Goal: Task Accomplishment & Management: Manage account settings

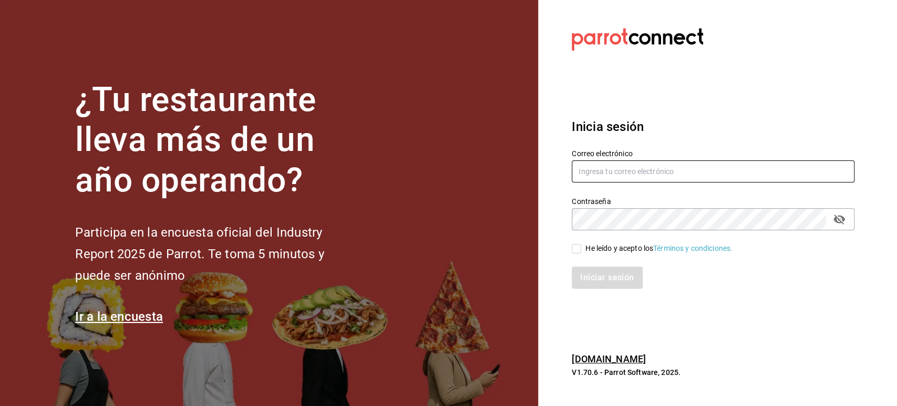
click at [681, 171] on input "text" at bounding box center [713, 171] width 283 height 22
type input "[EMAIL_ADDRESS][DOMAIN_NAME]"
click at [577, 251] on input "He leído y acepto los Términos y condiciones." at bounding box center [576, 248] width 9 height 9
checkbox input "true"
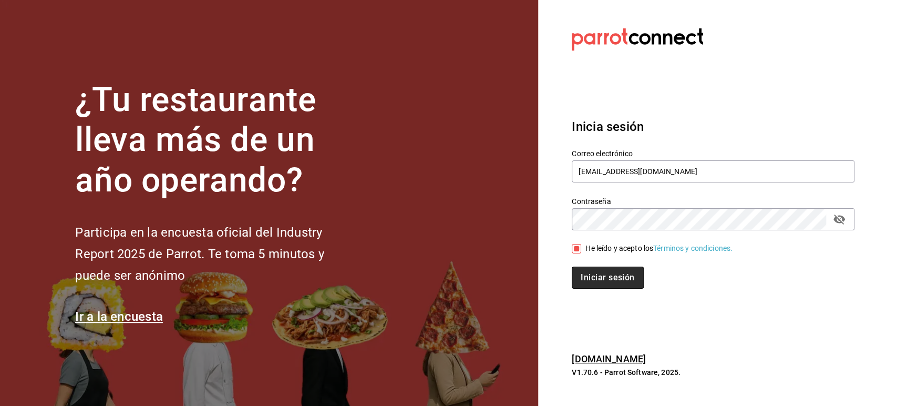
click at [592, 288] on button "Iniciar sesión" at bounding box center [607, 277] width 71 height 22
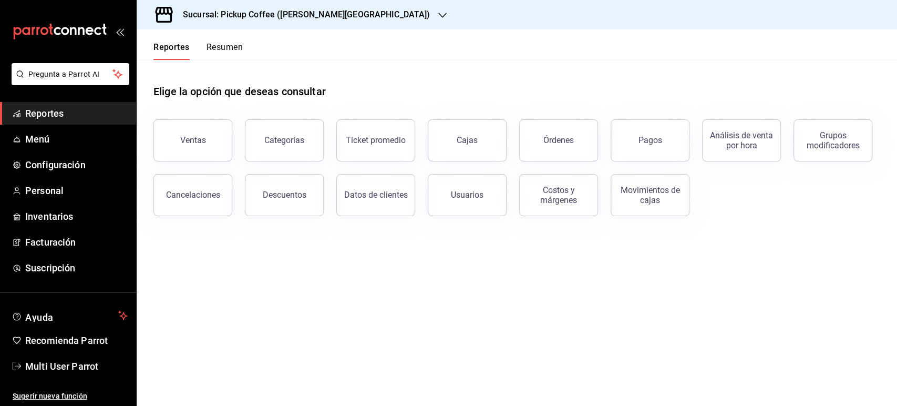
click at [233, 45] on button "Resumen" at bounding box center [224, 51] width 36 height 18
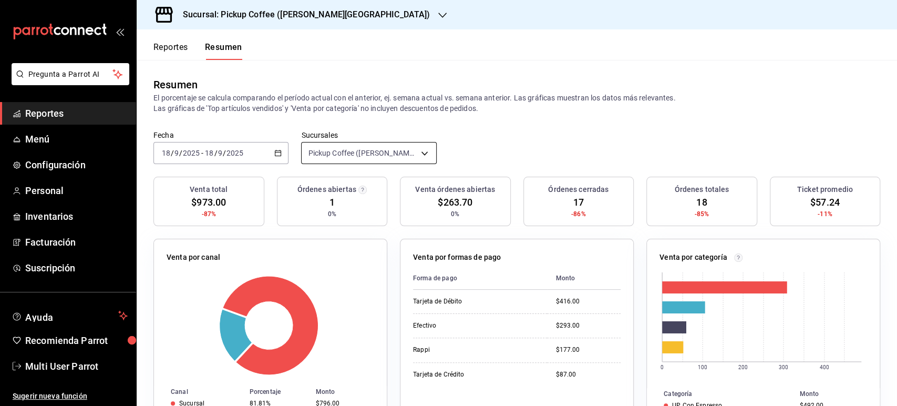
click at [416, 156] on body "Pregunta a Parrot AI Reportes Menú Configuración Personal Inventarios Facturaci…" at bounding box center [448, 203] width 897 height 406
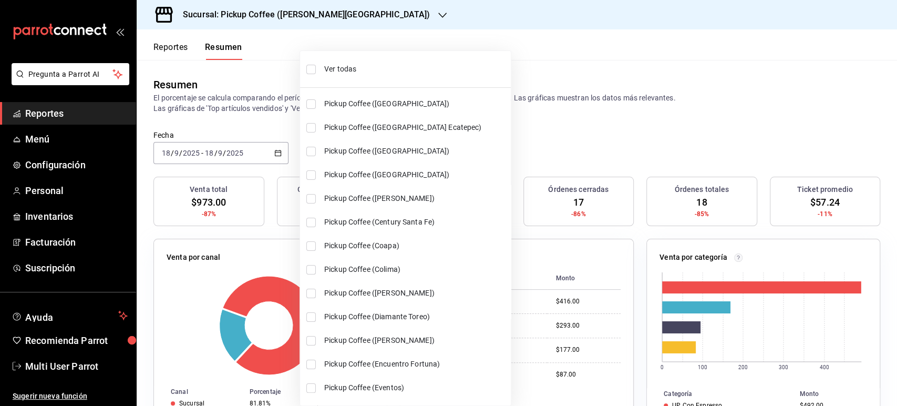
click at [306, 71] on input "checkbox" at bounding box center [310, 69] width 9 height 9
checkbox input "true"
type input "[object Object],[object Object],[object Object],[object Object],[object Object]…"
checkbox input "true"
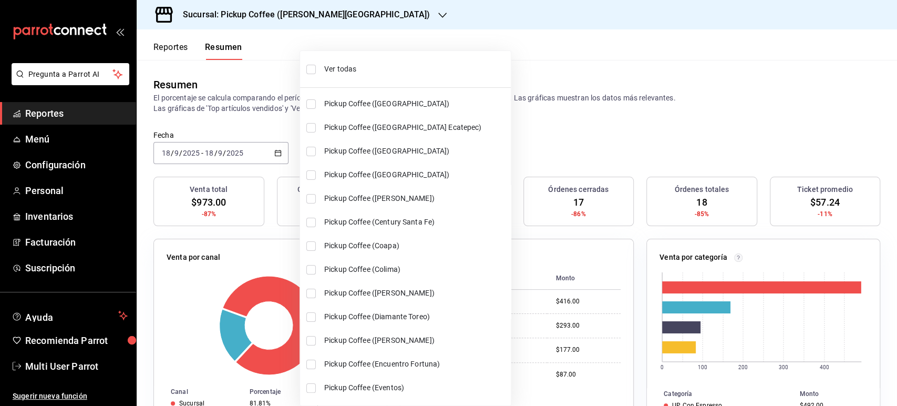
checkbox input "true"
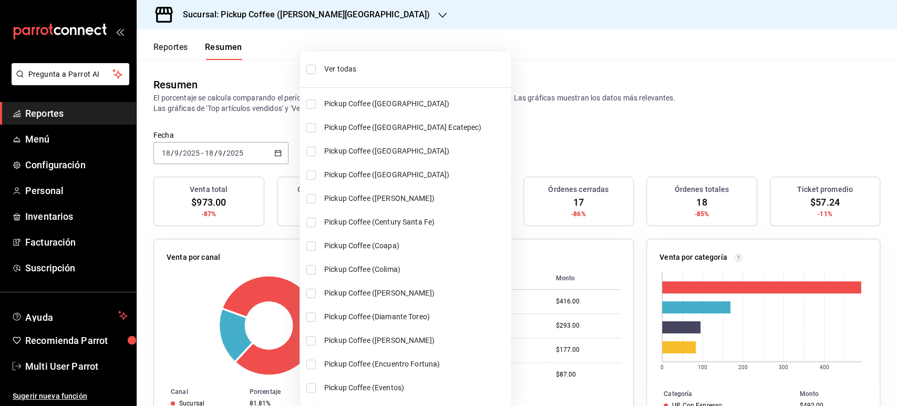
checkbox input "true"
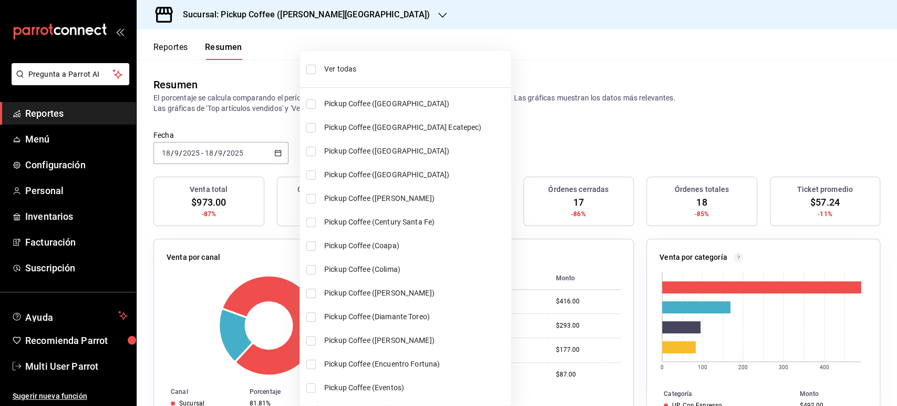
checkbox input "true"
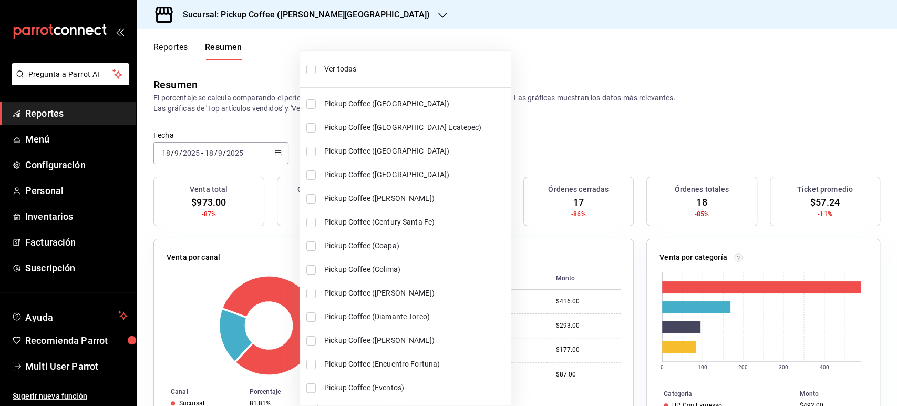
checkbox input "true"
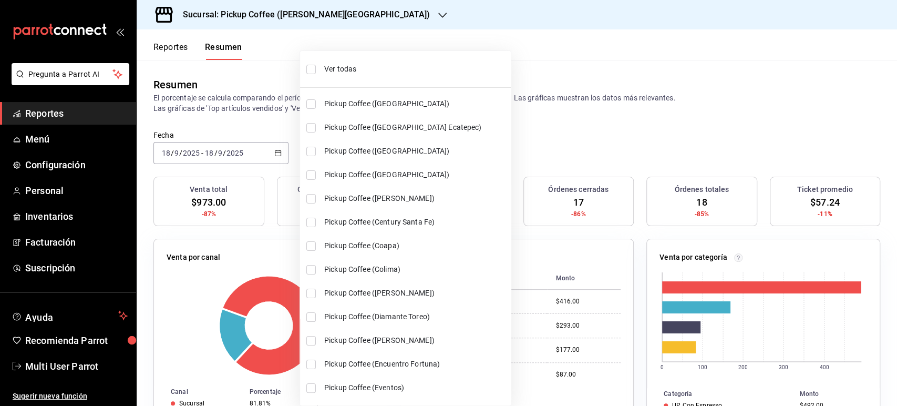
checkbox input "true"
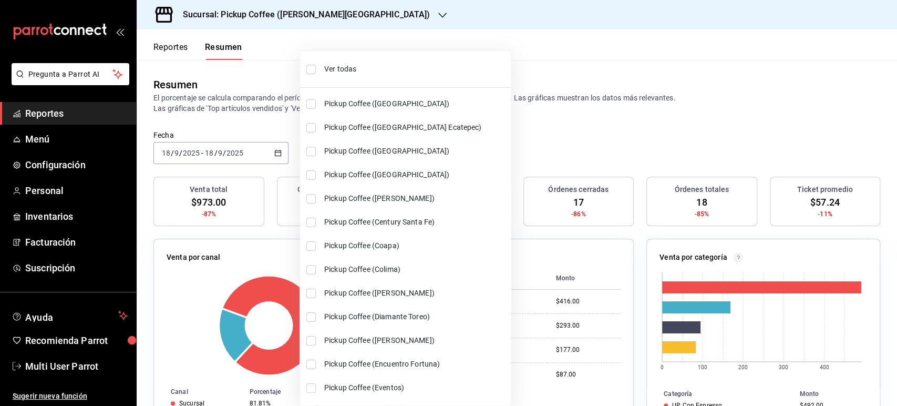
checkbox input "true"
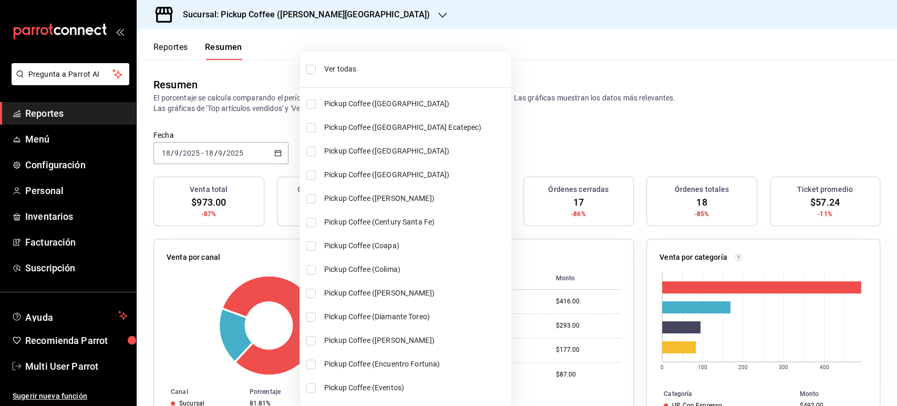
checkbox input "true"
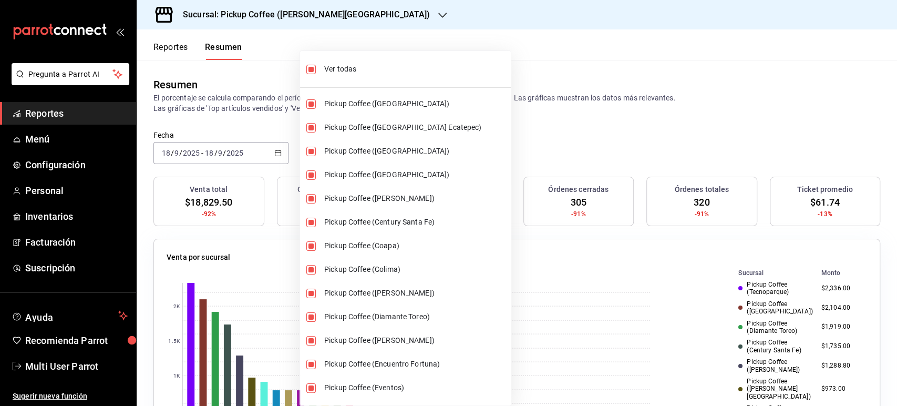
click at [835, 105] on div at bounding box center [448, 203] width 897 height 406
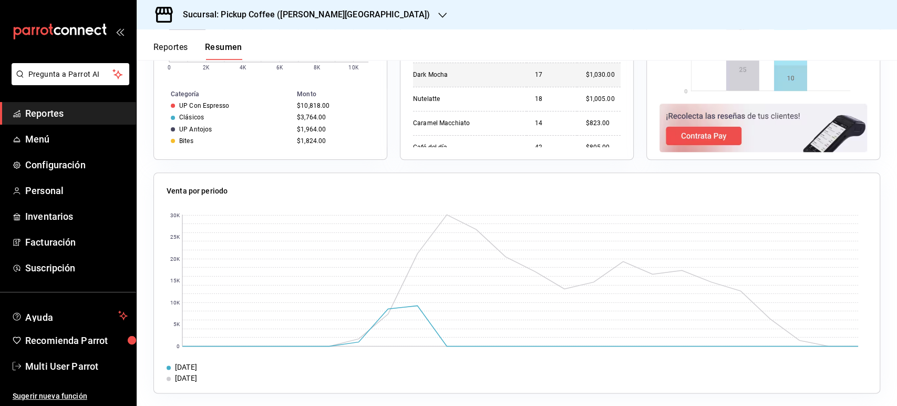
scroll to position [770, 0]
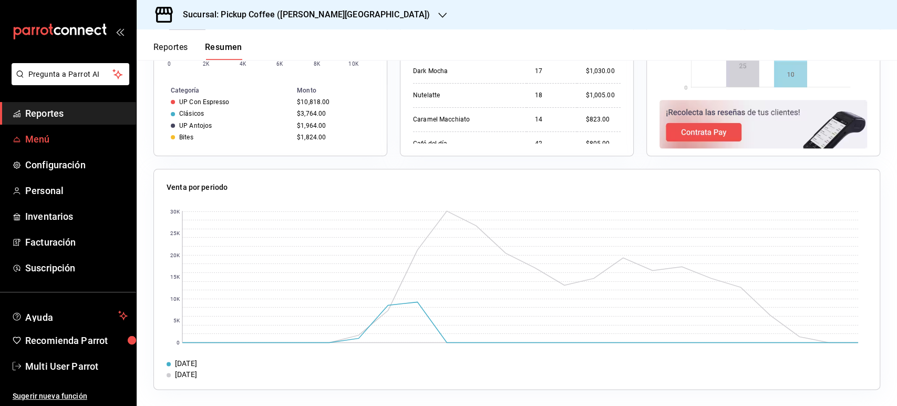
click at [64, 137] on span "Menú" at bounding box center [76, 139] width 102 height 14
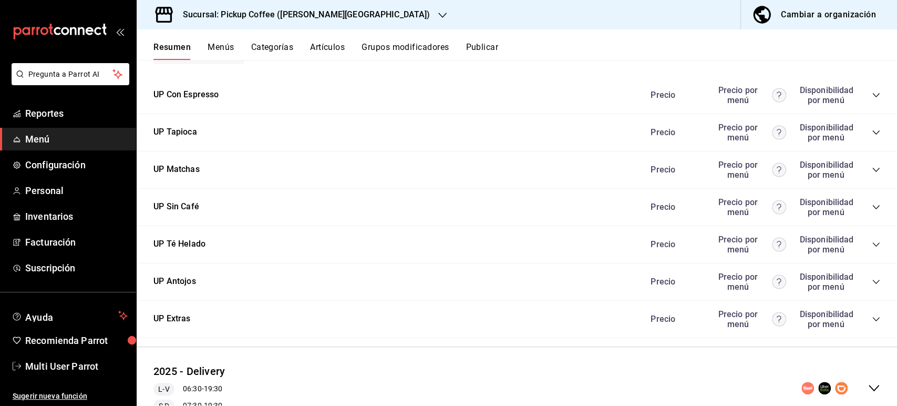
scroll to position [580, 0]
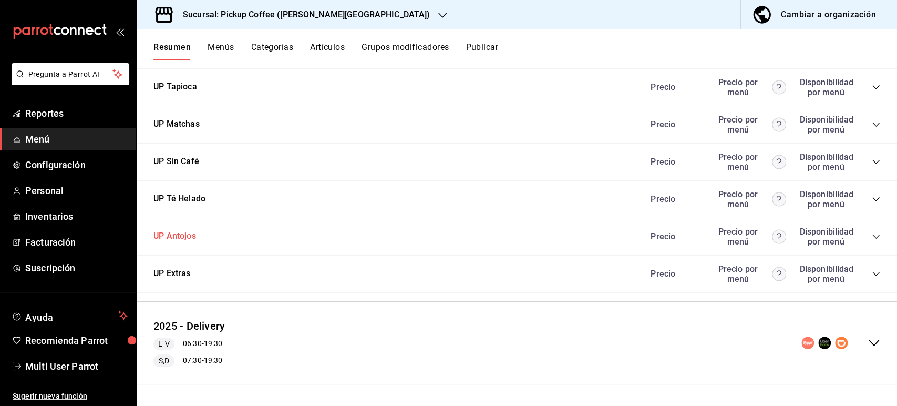
click at [185, 231] on button "UP Antojos" at bounding box center [174, 236] width 43 height 12
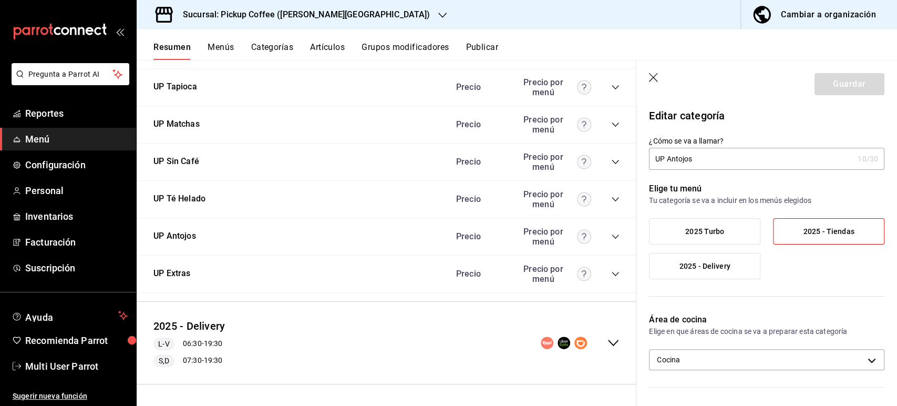
click at [649, 74] on icon "button" at bounding box center [653, 77] width 9 height 9
click at [650, 79] on icon "button" at bounding box center [654, 78] width 11 height 11
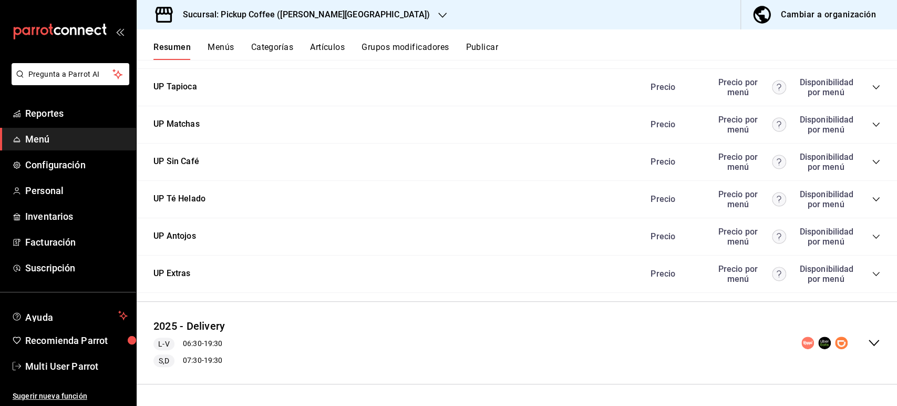
click at [871, 237] on div "UP Antojos Precio Precio por menú Disponibilidad por menú" at bounding box center [517, 236] width 760 height 37
click at [872, 234] on icon "collapse-category-row" at bounding box center [876, 236] width 8 height 8
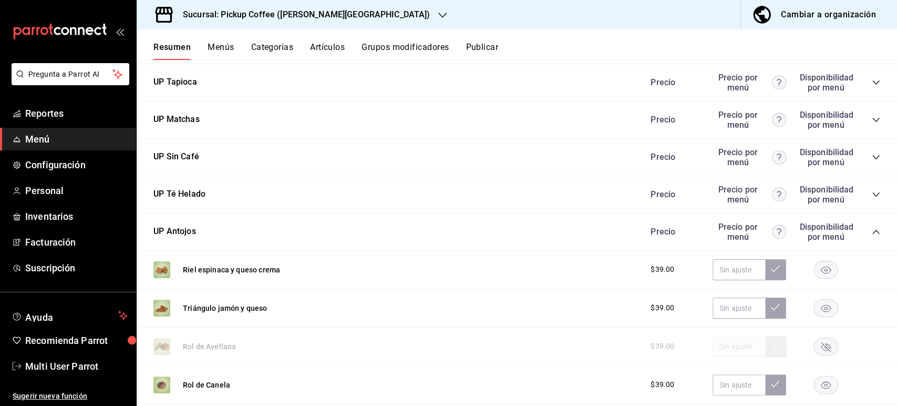
scroll to position [754, 0]
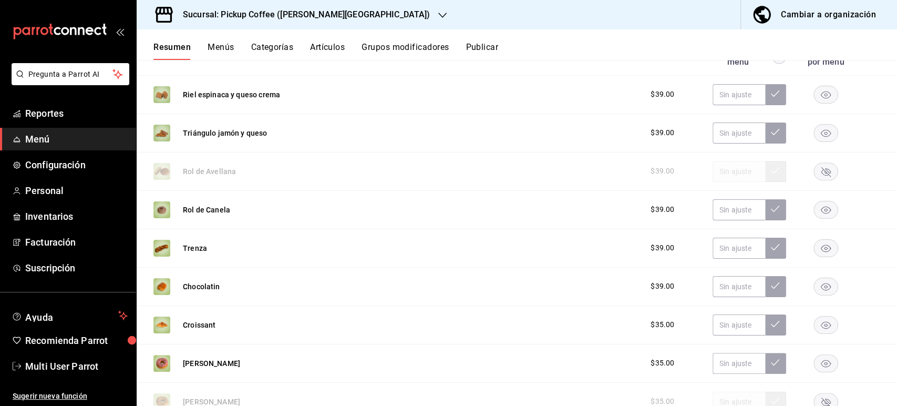
click at [814, 178] on rect "button" at bounding box center [826, 170] width 24 height 17
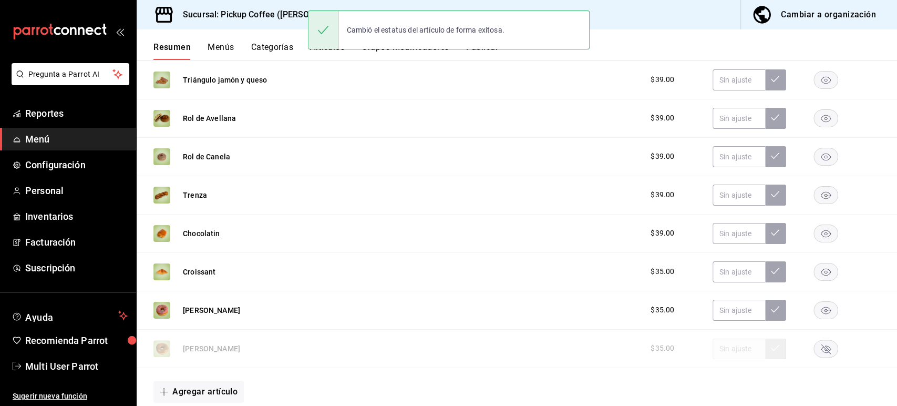
scroll to position [871, 0]
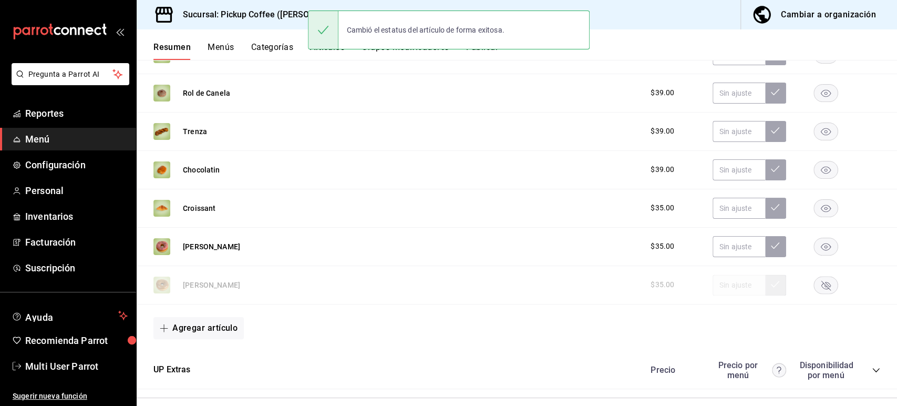
click at [815, 291] on rect "button" at bounding box center [826, 284] width 24 height 17
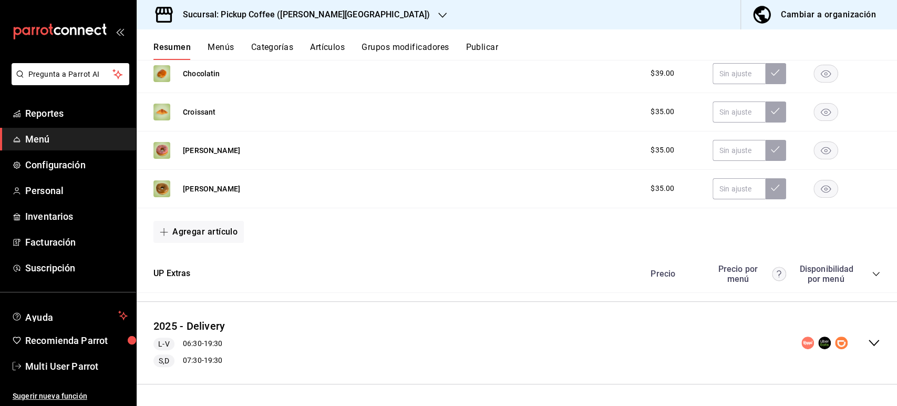
scroll to position [971, 0]
click at [874, 340] on div "2025 - Delivery L-V 06:30 - 19:30 S,D 07:30 - 19:30" at bounding box center [517, 343] width 760 height 66
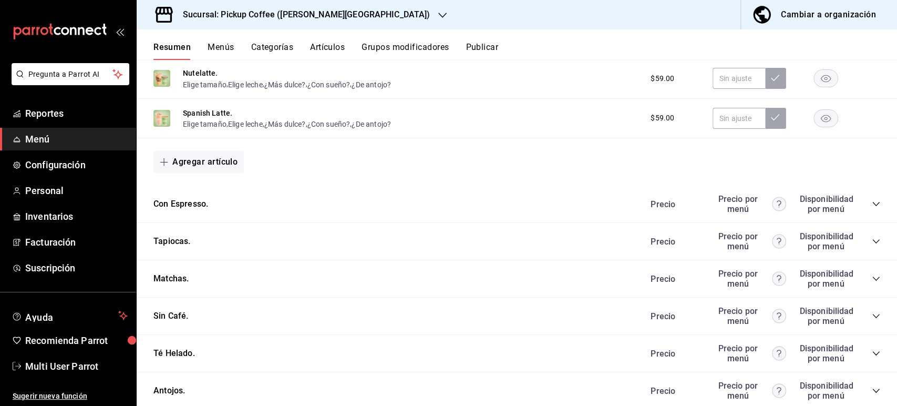
scroll to position [1636, 0]
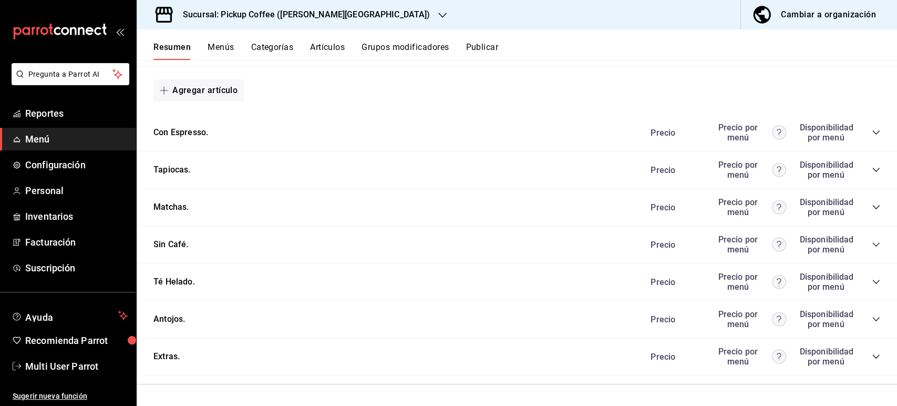
click at [862, 319] on div "Precio Precio por menú Disponibilidad por menú" at bounding box center [760, 319] width 240 height 20
click at [872, 318] on icon "collapse-category-row" at bounding box center [876, 319] width 8 height 8
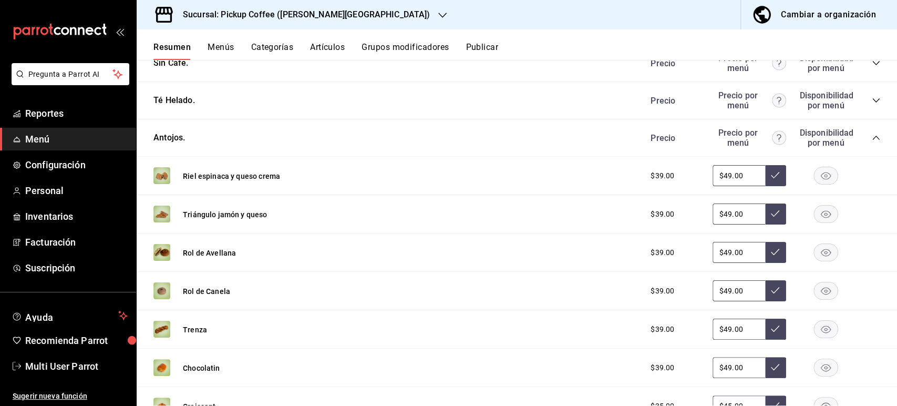
scroll to position [1811, 0]
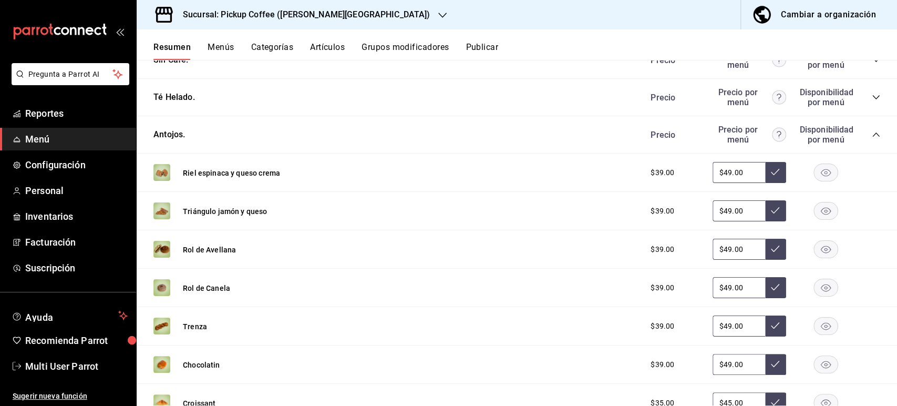
click at [818, 296] on rect "button" at bounding box center [826, 287] width 24 height 17
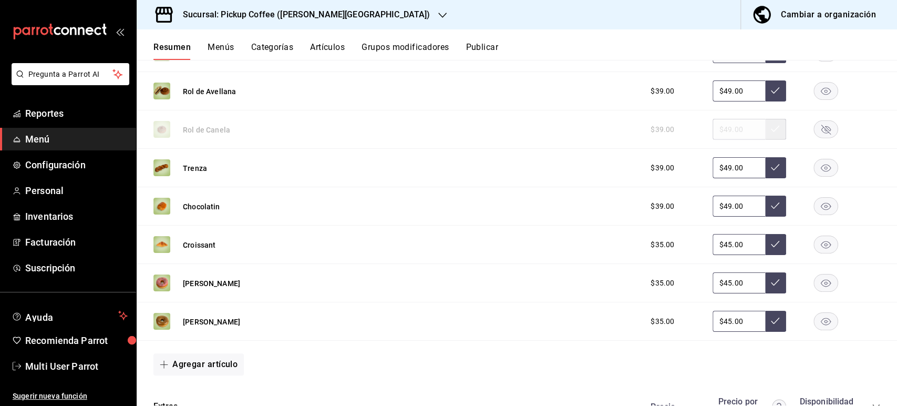
scroll to position [1911, 0]
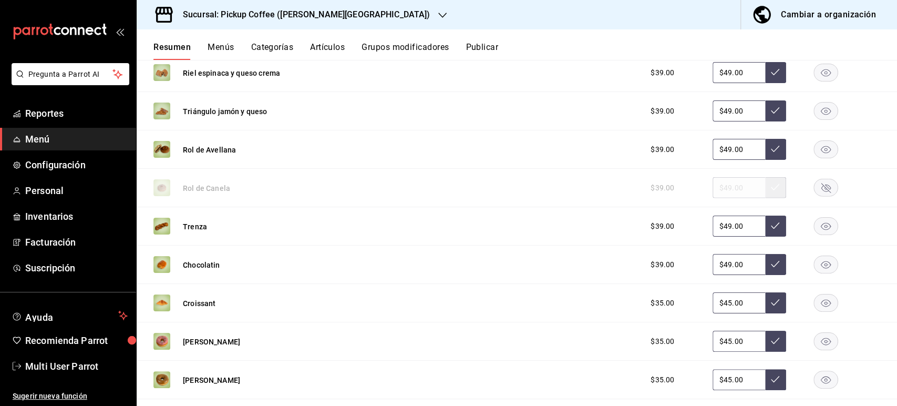
click at [438, 15] on icon "button" at bounding box center [442, 15] width 8 height 8
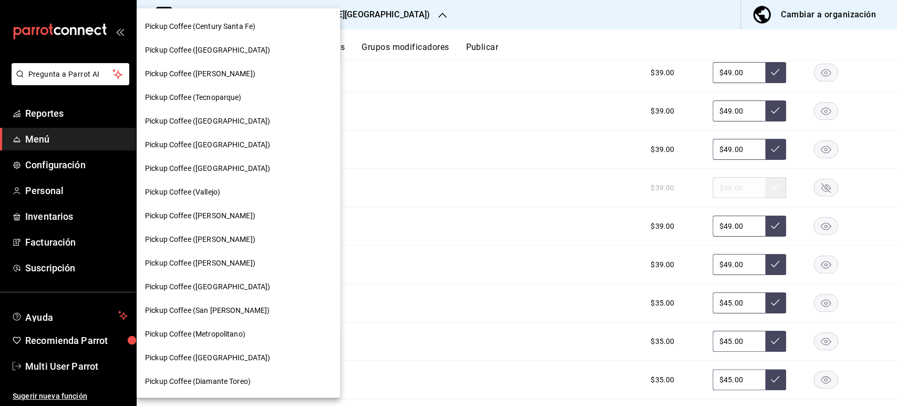
scroll to position [233, 0]
click at [222, 221] on span "Pickup Coffee ([PERSON_NAME])" at bounding box center [200, 216] width 110 height 11
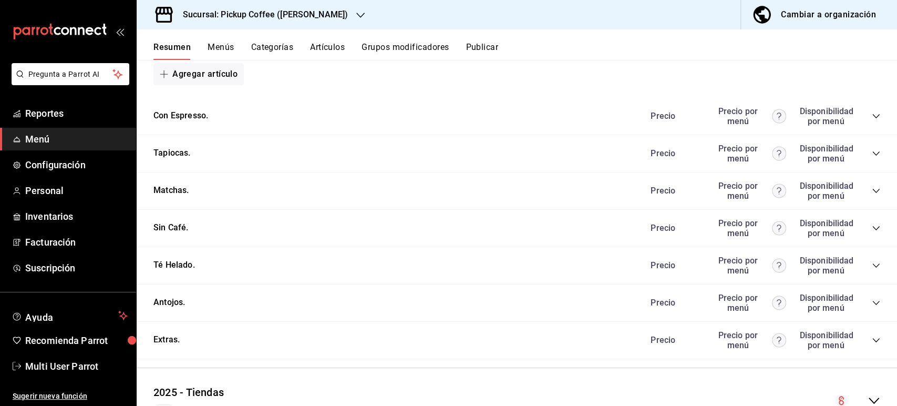
scroll to position [563, 0]
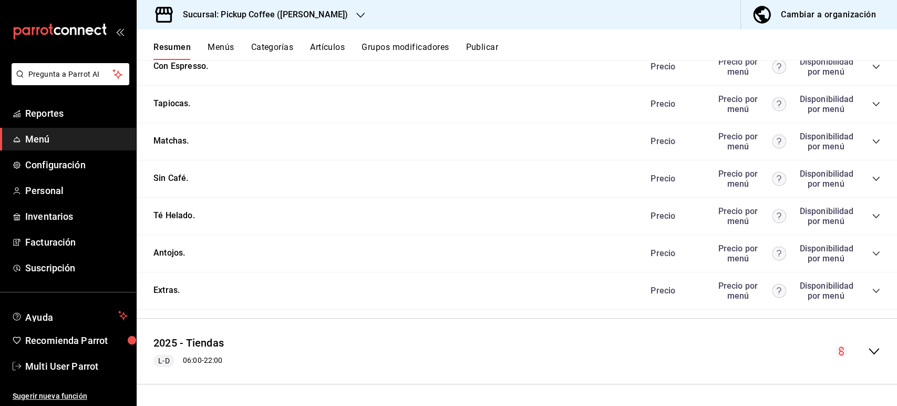
click at [872, 289] on icon "collapse-category-row" at bounding box center [875, 290] width 7 height 4
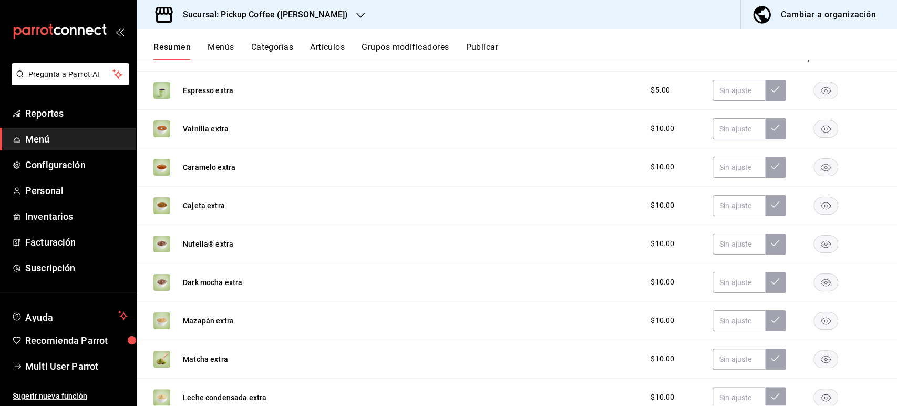
scroll to position [913, 0]
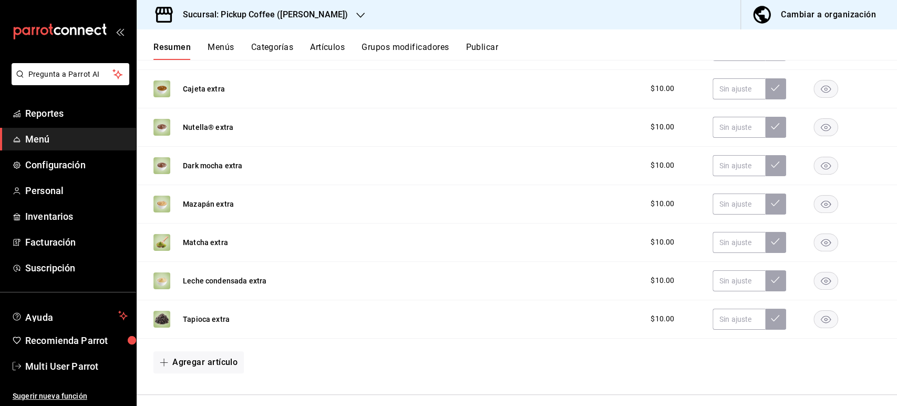
click at [816, 320] on rect "button" at bounding box center [826, 318] width 24 height 17
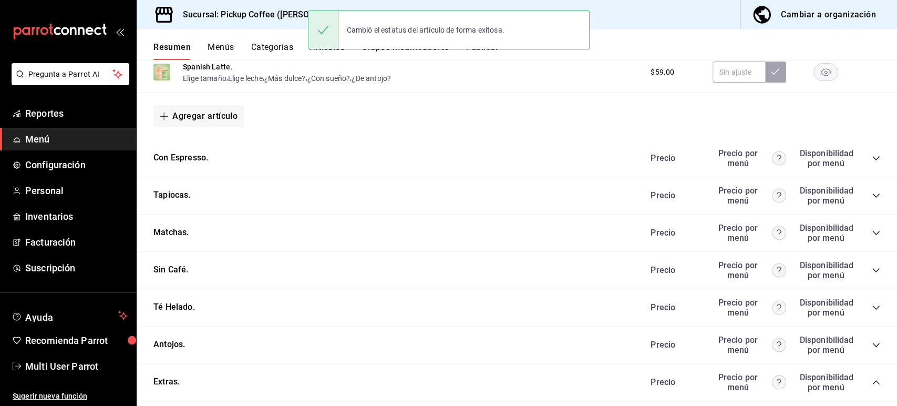
scroll to position [446, 0]
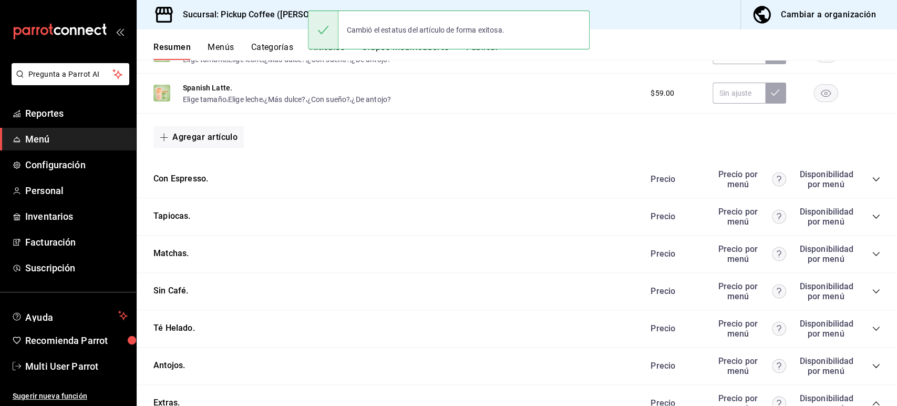
click at [872, 221] on icon "collapse-category-row" at bounding box center [876, 216] width 8 height 8
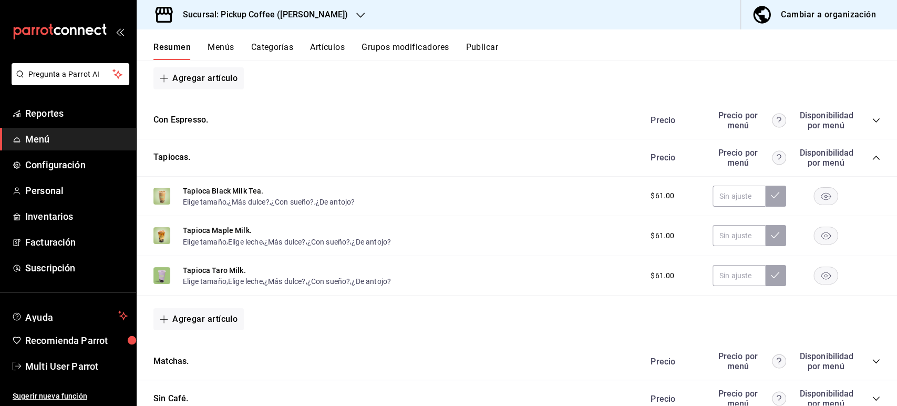
scroll to position [563, 0]
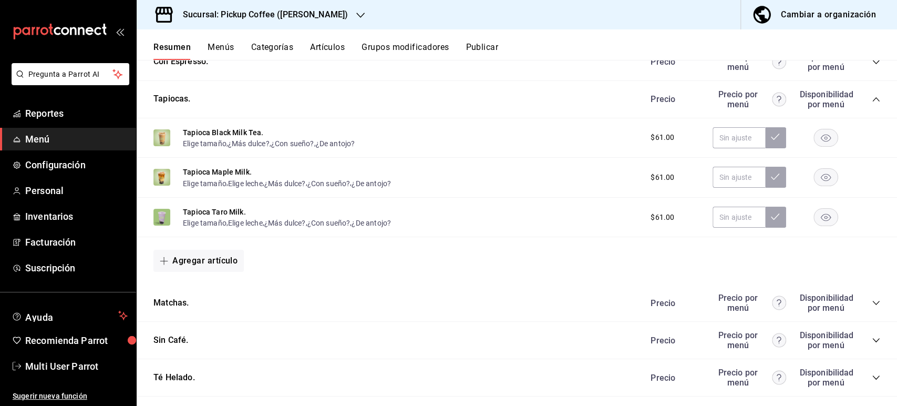
click at [814, 144] on rect "button" at bounding box center [826, 137] width 24 height 17
click at [821, 182] on rect "button" at bounding box center [826, 177] width 24 height 17
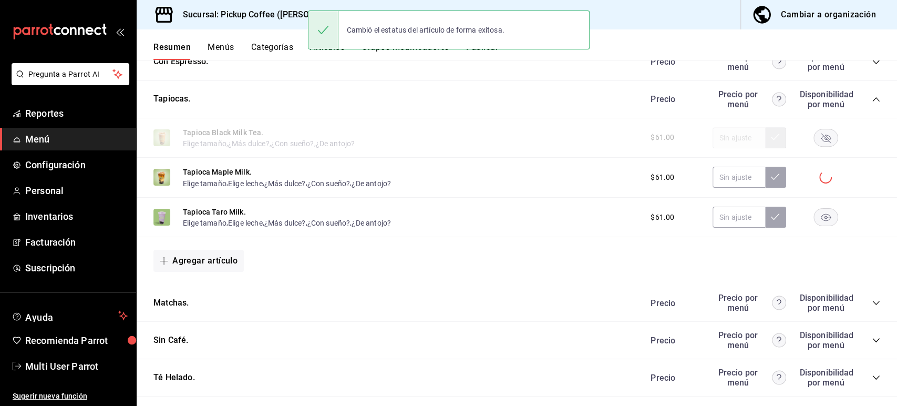
click at [816, 214] on rect "button" at bounding box center [826, 217] width 24 height 17
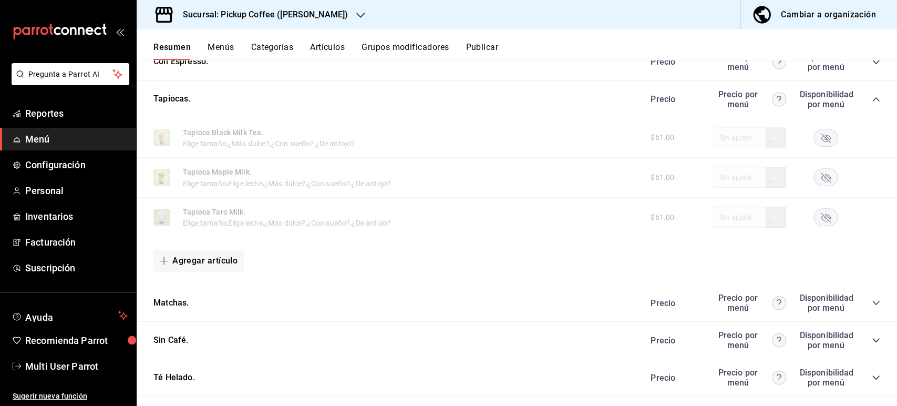
click at [232, 47] on button "Menús" at bounding box center [221, 51] width 26 height 18
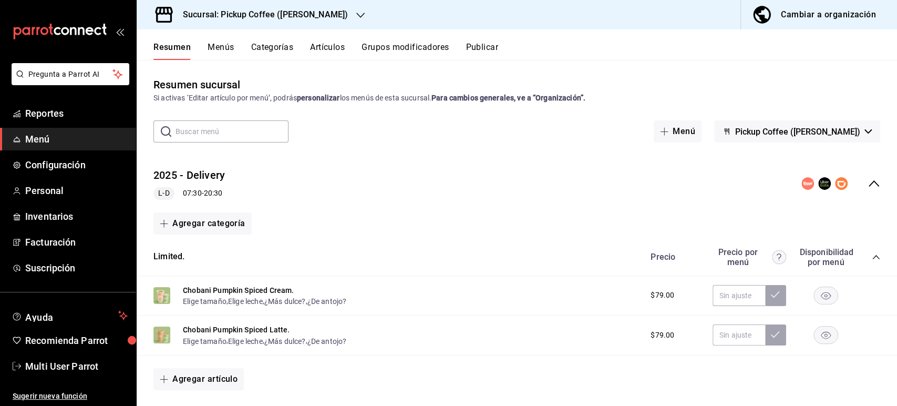
click at [332, 16] on div "Sucursal: Pickup Coffee ([PERSON_NAME])" at bounding box center [257, 14] width 224 height 29
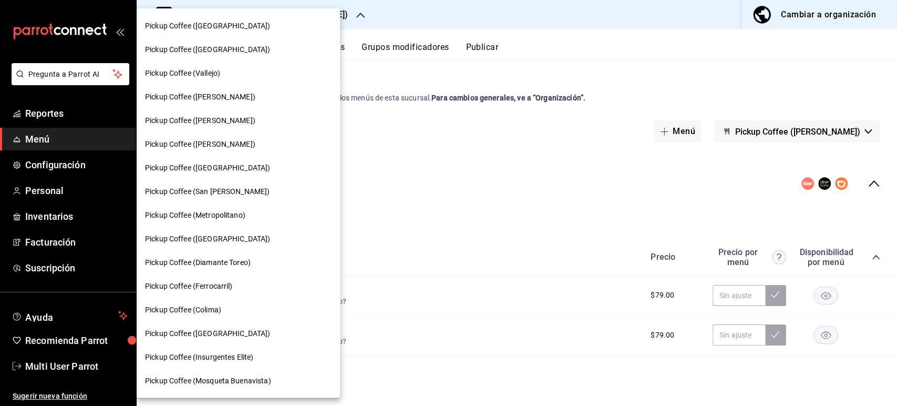
scroll to position [350, 0]
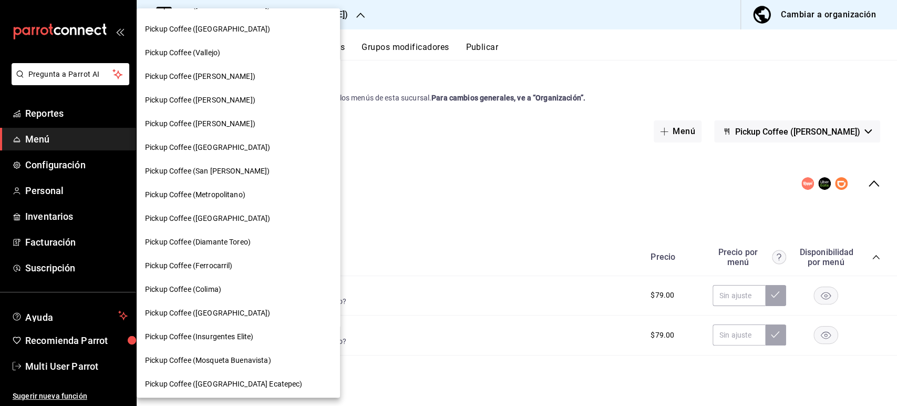
click at [232, 309] on span "Pickup Coffee ([GEOGRAPHIC_DATA])" at bounding box center [207, 312] width 125 height 11
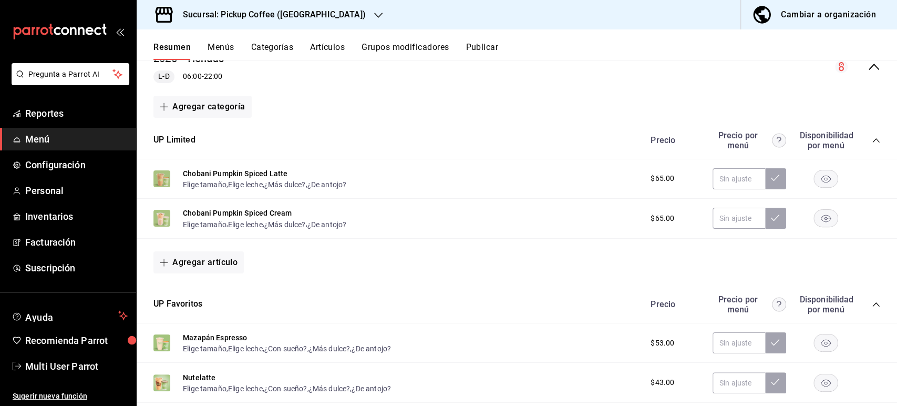
scroll to position [563, 0]
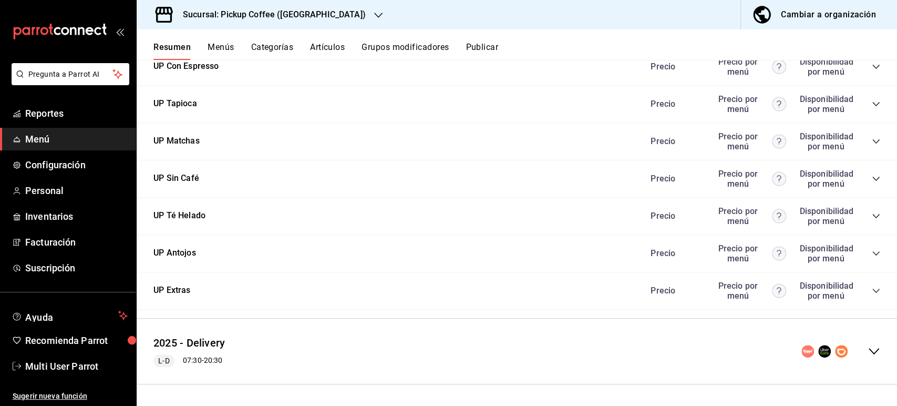
click at [868, 354] on icon "collapse-menu-row" at bounding box center [873, 351] width 13 height 13
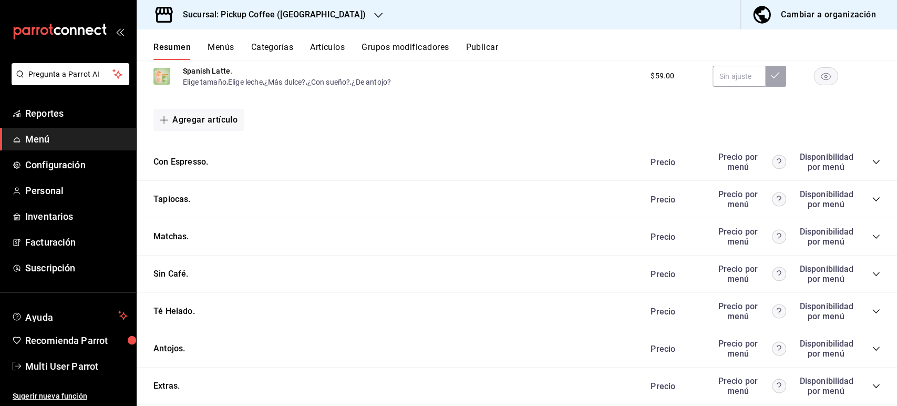
scroll to position [1227, 0]
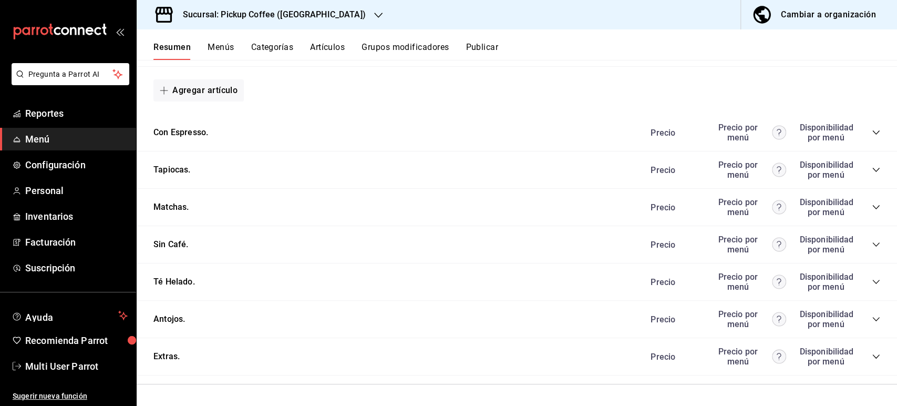
click at [872, 320] on div "Antojos. [PERSON_NAME] por menú Disponibilidad por menú" at bounding box center [517, 319] width 760 height 37
click at [862, 316] on div "Precio Precio por menú Disponibilidad por menú" at bounding box center [760, 319] width 240 height 20
click at [872, 321] on icon "collapse-category-row" at bounding box center [876, 319] width 8 height 8
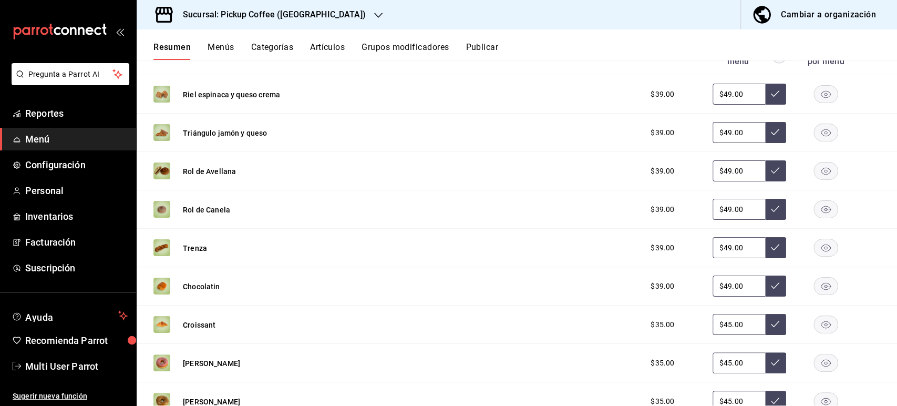
scroll to position [1460, 0]
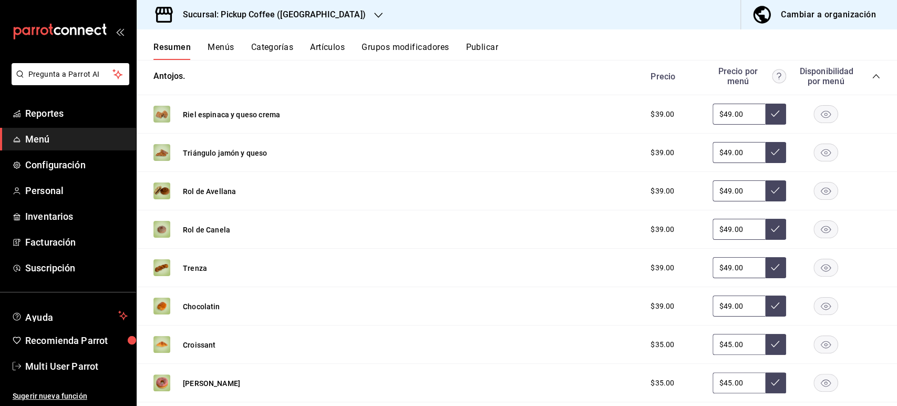
click at [815, 200] on rect "button" at bounding box center [826, 190] width 24 height 17
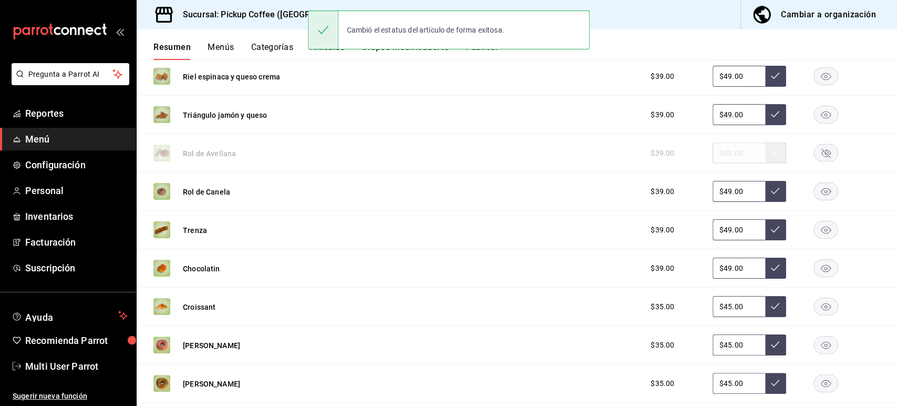
scroll to position [1518, 0]
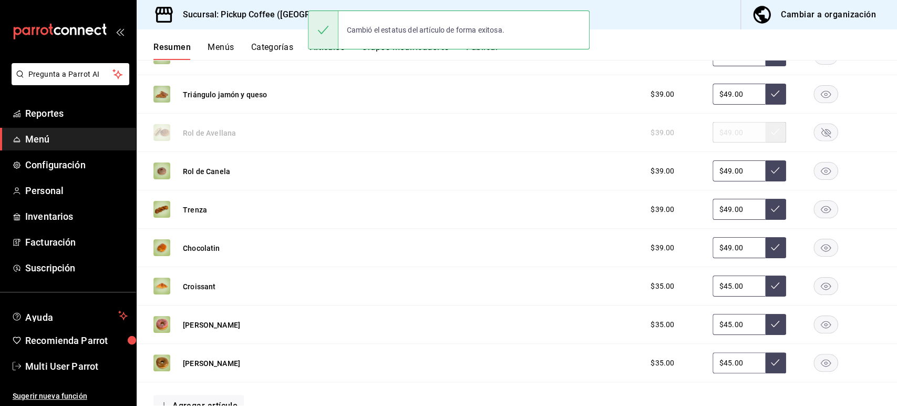
click at [824, 369] on rect "button" at bounding box center [826, 362] width 24 height 17
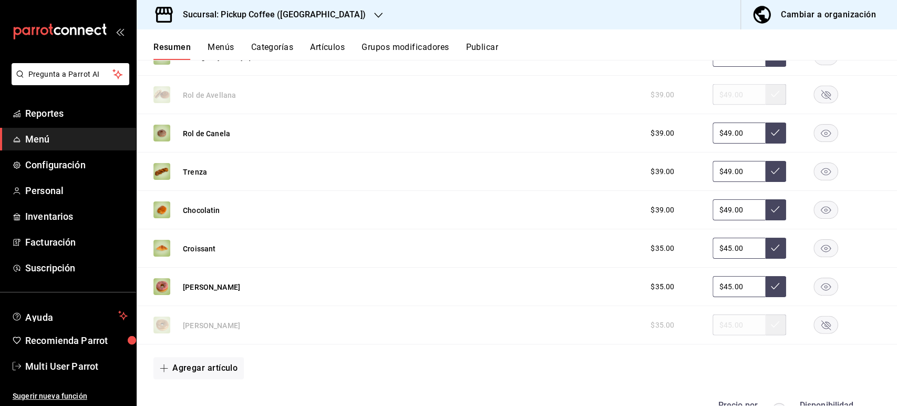
scroll to position [1577, 0]
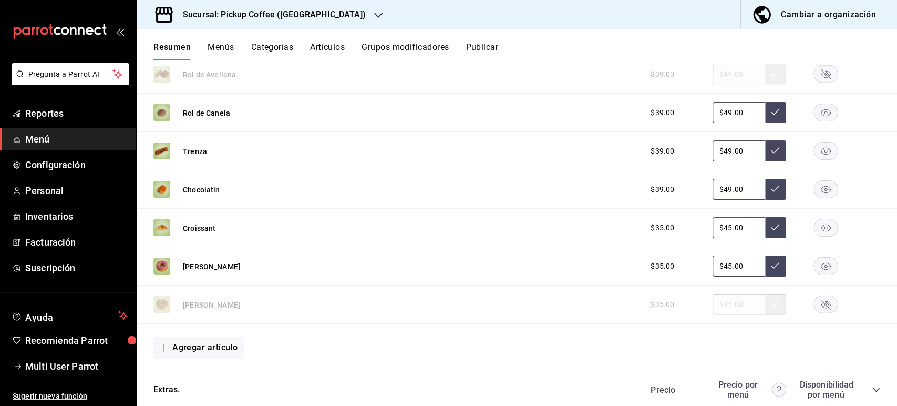
click at [814, 198] on rect "button" at bounding box center [826, 189] width 24 height 17
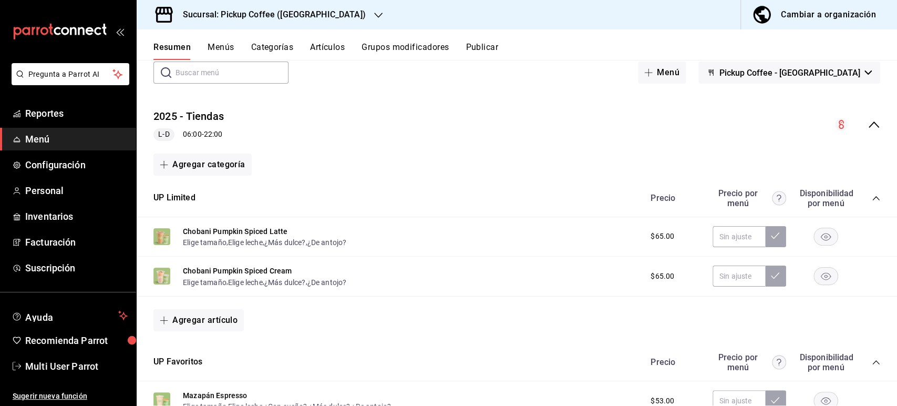
scroll to position [0, 0]
